Goal: Task Accomplishment & Management: Manage account settings

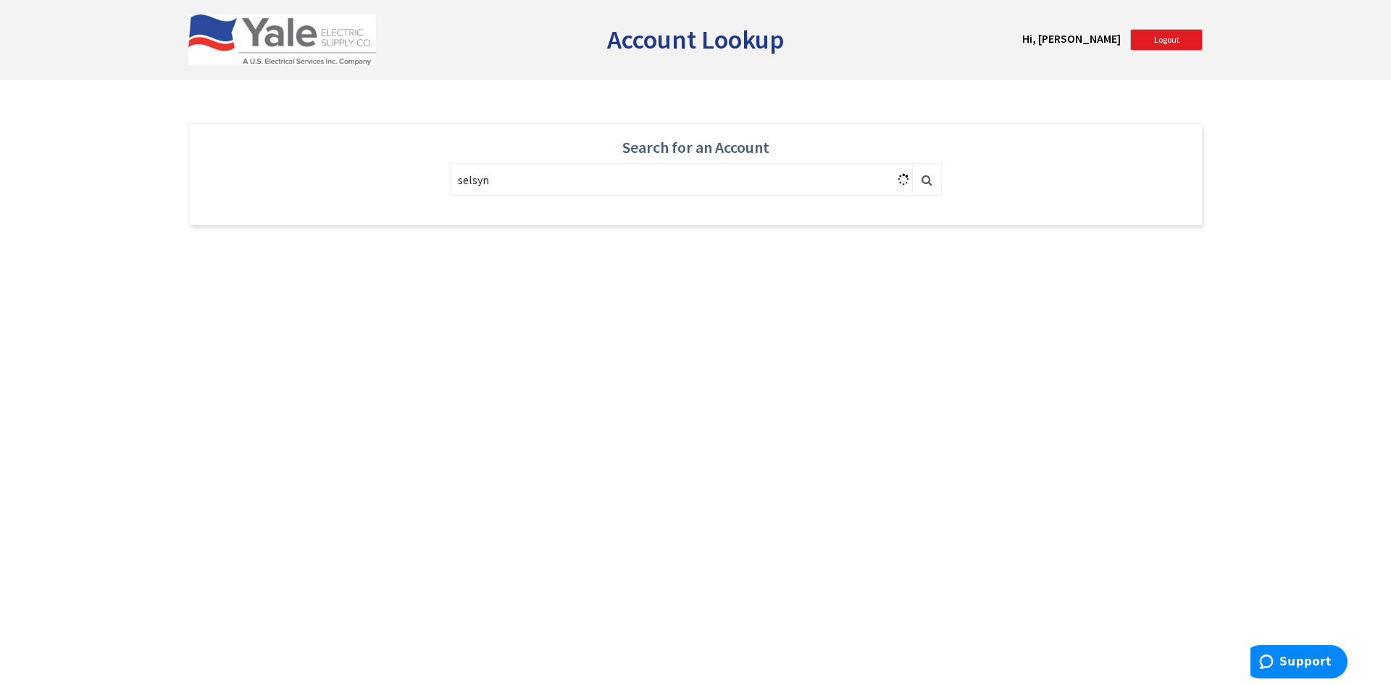
type input "selsyn"
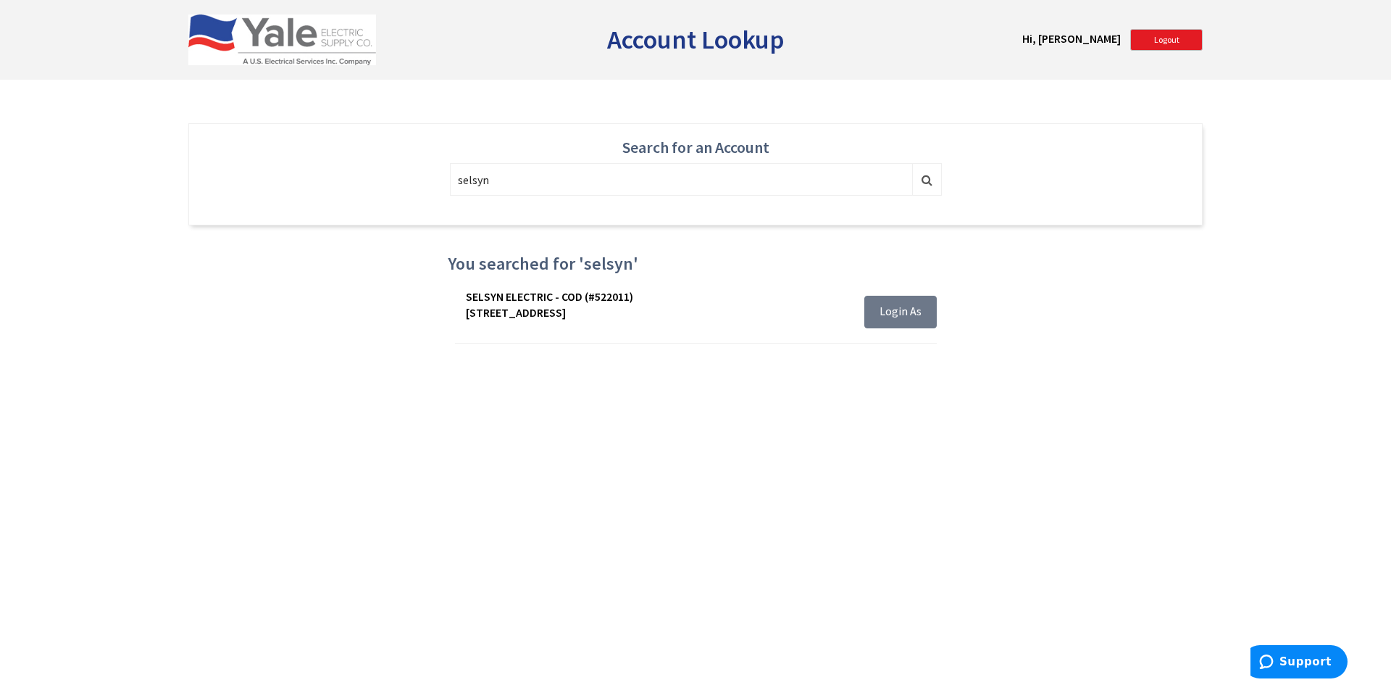
click at [877, 312] on button "Login As" at bounding box center [900, 312] width 72 height 33
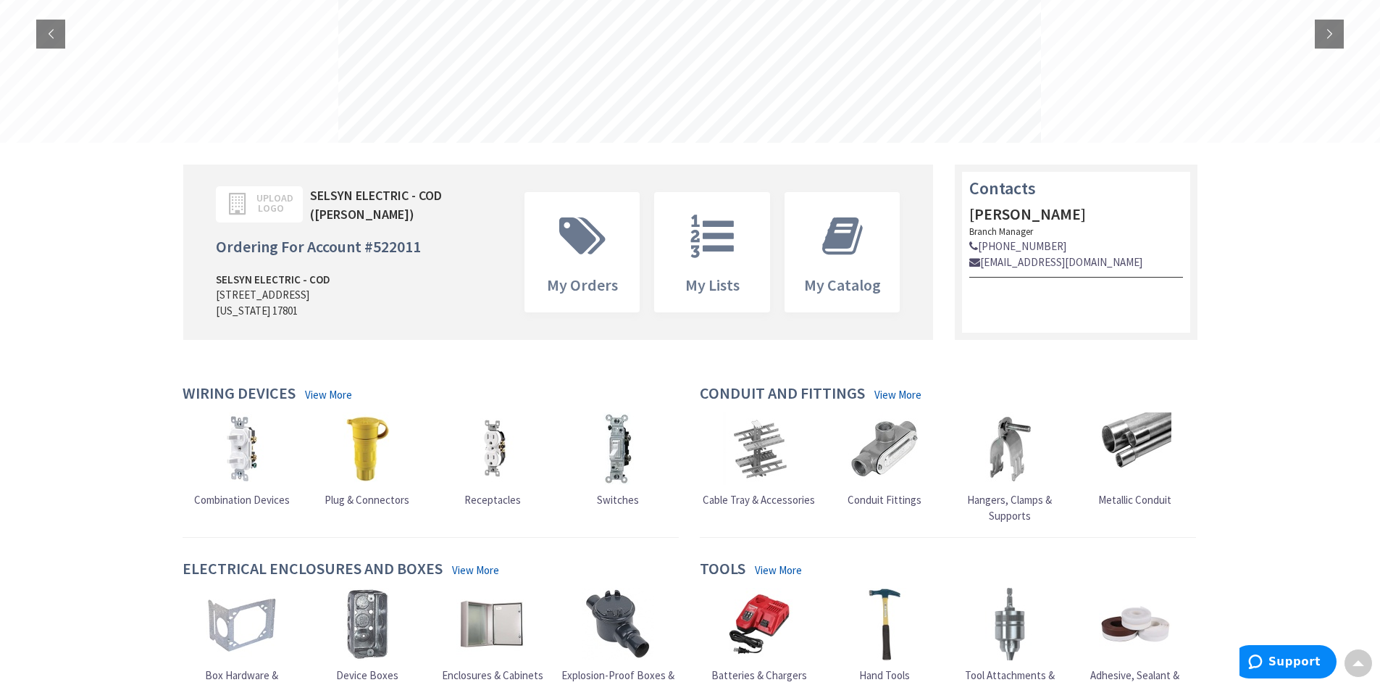
type input "Pinecrest View Ct, Herndon, VA 20171, USA"
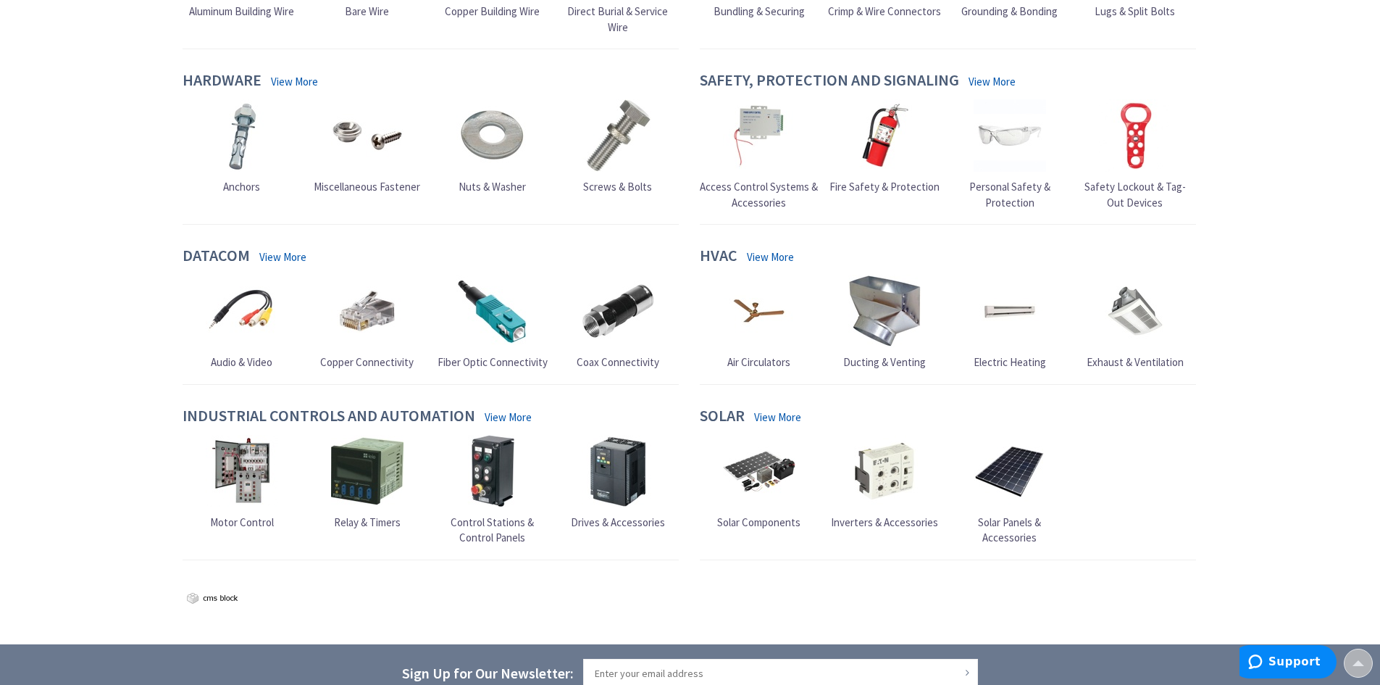
scroll to position [1604, 0]
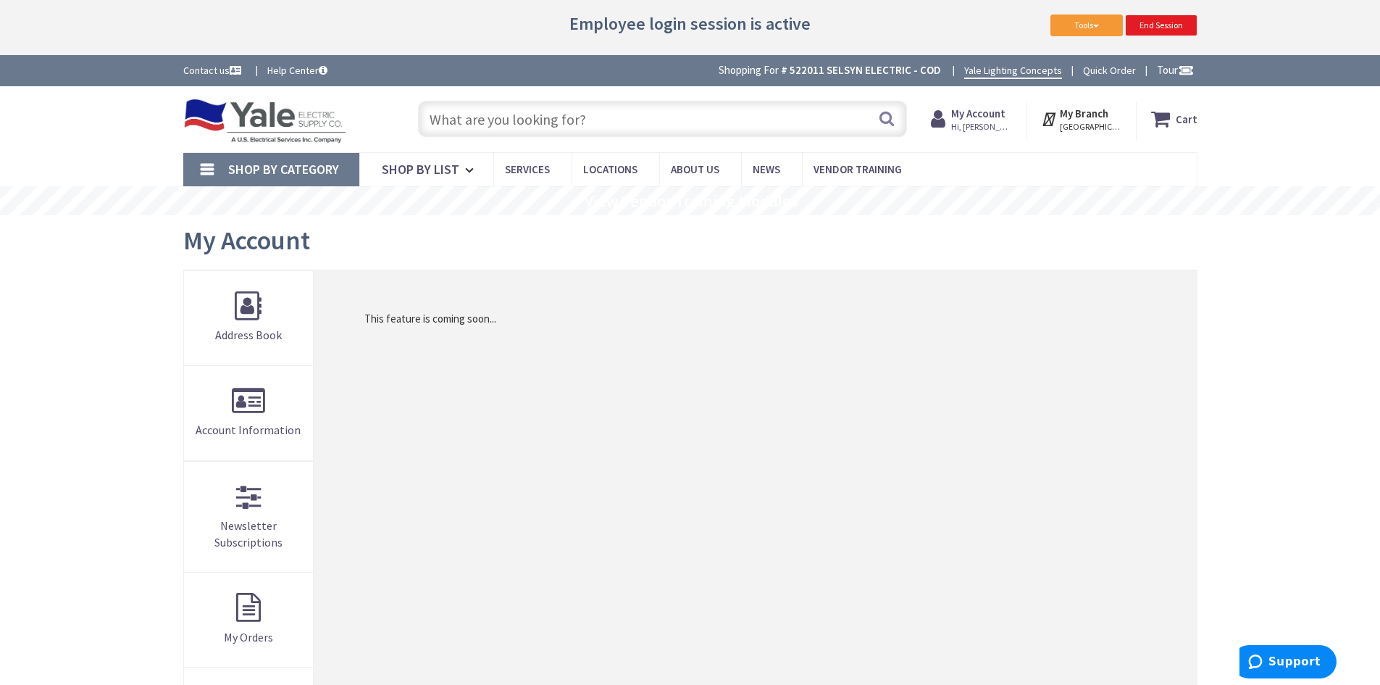
click at [1135, 23] on link "End Session" at bounding box center [1161, 25] width 72 height 22
